Goal: Information Seeking & Learning: Learn about a topic

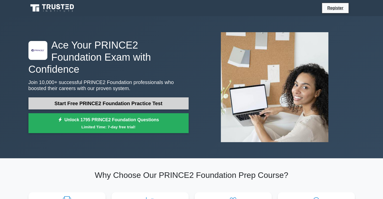
click at [162, 99] on link "Start Free PRINCE2 Foundation Practice Test" at bounding box center [108, 103] width 160 height 12
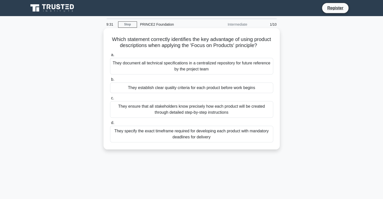
click at [146, 116] on div "They ensure that all stakeholders know precisely how each product will be creat…" at bounding box center [191, 109] width 163 height 17
click at [110, 100] on input "c. They ensure that all stakeholders know precisely how each product will be cr…" at bounding box center [110, 98] width 0 height 3
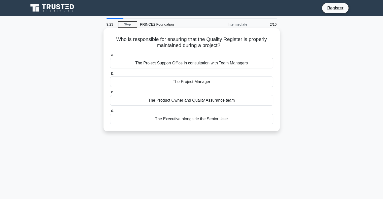
click at [199, 85] on div "The Project Manager" at bounding box center [191, 82] width 163 height 11
click at [110, 75] on input "b. The Project Manager" at bounding box center [110, 73] width 0 height 3
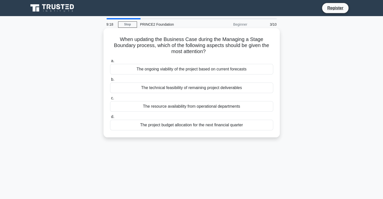
click at [187, 70] on div "The ongoing viability of the project based on current forecasts" at bounding box center [191, 69] width 163 height 11
click at [110, 63] on input "a. The ongoing viability of the project based on current forecasts" at bounding box center [110, 60] width 0 height 3
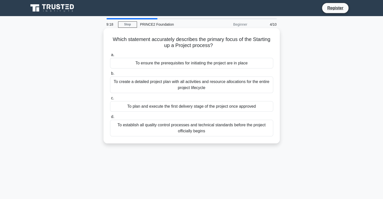
click at [190, 87] on div "To create a detailed project plan with all activities and resource allocations …" at bounding box center [191, 85] width 163 height 17
click at [110, 75] on input "b. To create a detailed project plan with all activities and resource allocatio…" at bounding box center [110, 73] width 0 height 3
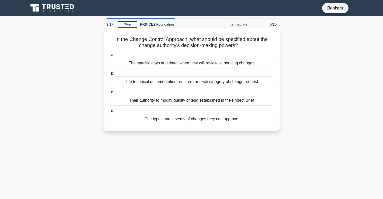
click at [192, 100] on div "Their authority to modify quality criteria established in the Project Brief" at bounding box center [191, 100] width 163 height 11
click at [110, 94] on input "c. Their authority to modify quality criteria established in the Project Brief" at bounding box center [110, 92] width 0 height 3
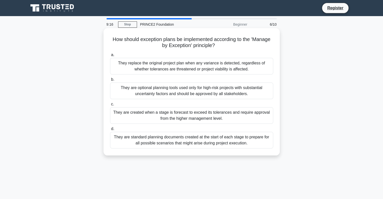
click at [191, 112] on div "They are created when a stage is forecast to exceed its tolerances and require …" at bounding box center [191, 115] width 163 height 17
click at [110, 106] on input "c. They are created when a stage is forecast to exceed its tolerances and requi…" at bounding box center [110, 104] width 0 height 3
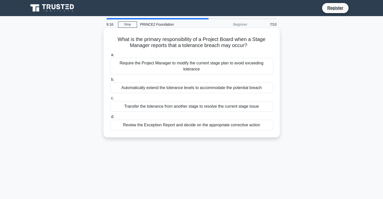
click at [190, 82] on label "b. Automatically extend the tolerance levels to accommodate the potential breach" at bounding box center [191, 85] width 163 height 17
click at [110, 81] on input "b. Automatically extend the tolerance levels to accommodate the potential breach" at bounding box center [110, 79] width 0 height 3
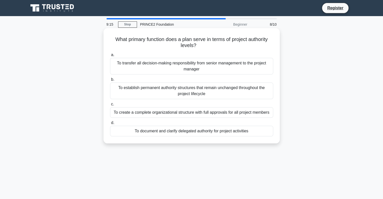
click at [191, 94] on div "To establish permanent authority structures that remain unchanged throughout th…" at bounding box center [191, 91] width 163 height 17
click at [110, 81] on input "b. To establish permanent authority structures that remain unchanged throughout…" at bounding box center [110, 79] width 0 height 3
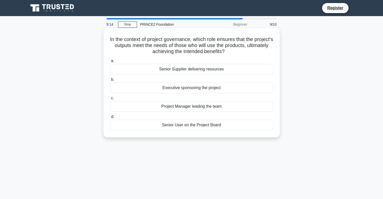
click at [195, 106] on div "Project Manager leading the team" at bounding box center [191, 106] width 163 height 11
click at [110, 100] on input "c. Project Manager leading the team" at bounding box center [110, 98] width 0 height 3
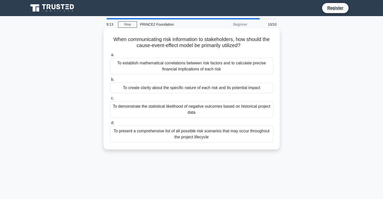
click at [202, 135] on div "To present a comprehensive list of all possible risk scenarios that may occur t…" at bounding box center [191, 134] width 163 height 17
click at [110, 125] on input "d. To present a comprehensive list of all possible risk scenarios that may occu…" at bounding box center [110, 122] width 0 height 3
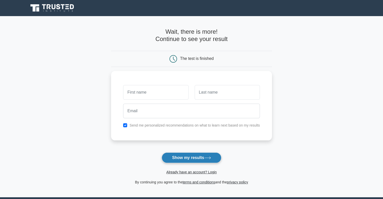
click at [191, 157] on button "Show my results" at bounding box center [191, 158] width 59 height 11
